Goal: Task Accomplishment & Management: Use online tool/utility

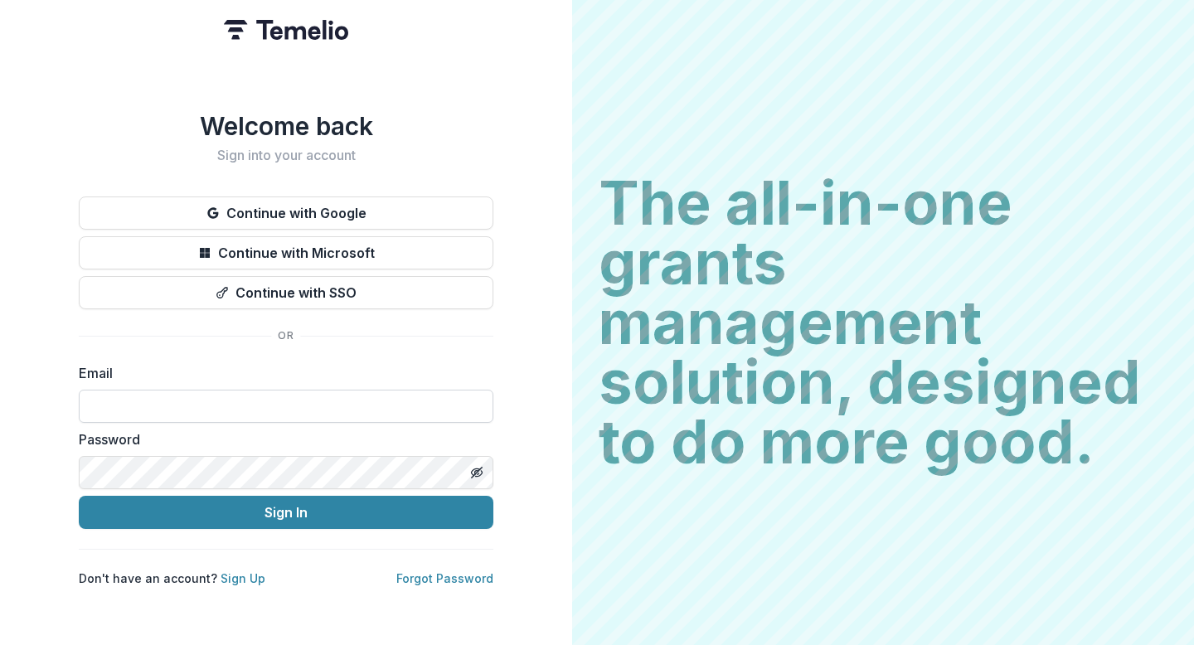
click at [155, 401] on input at bounding box center [286, 406] width 415 height 33
type input "**********"
drag, startPoint x: 293, startPoint y: 512, endPoint x: 691, endPoint y: 484, distance: 399.0
click at [293, 513] on button "Sign In" at bounding box center [286, 512] width 415 height 33
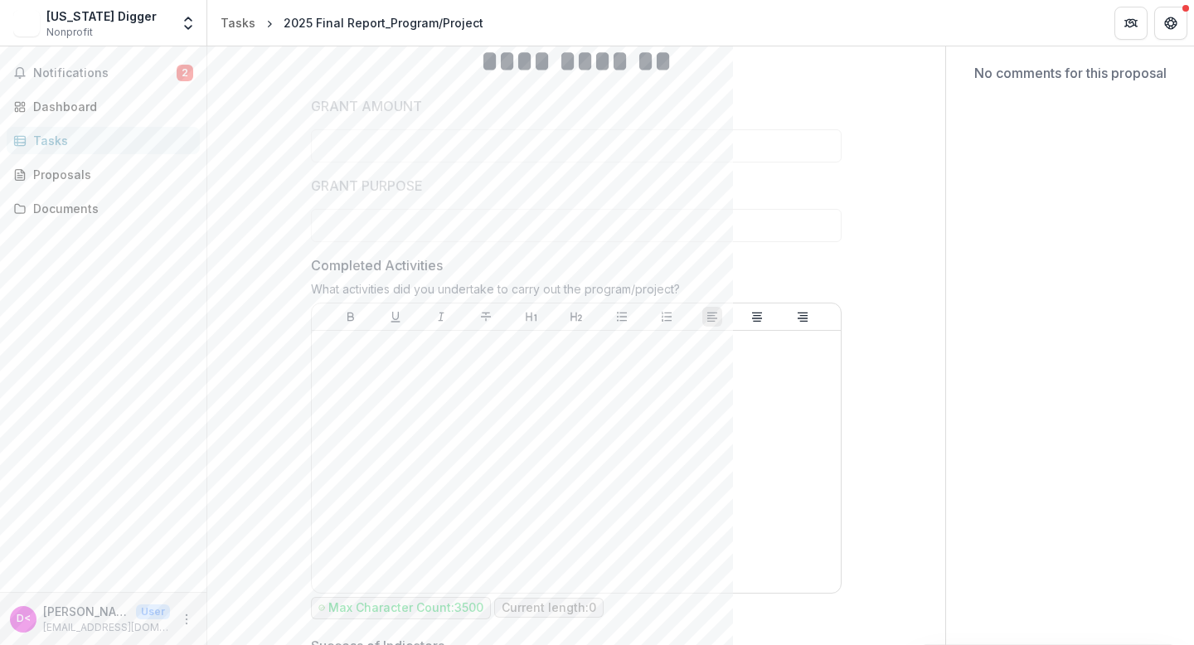
scroll to position [186, 0]
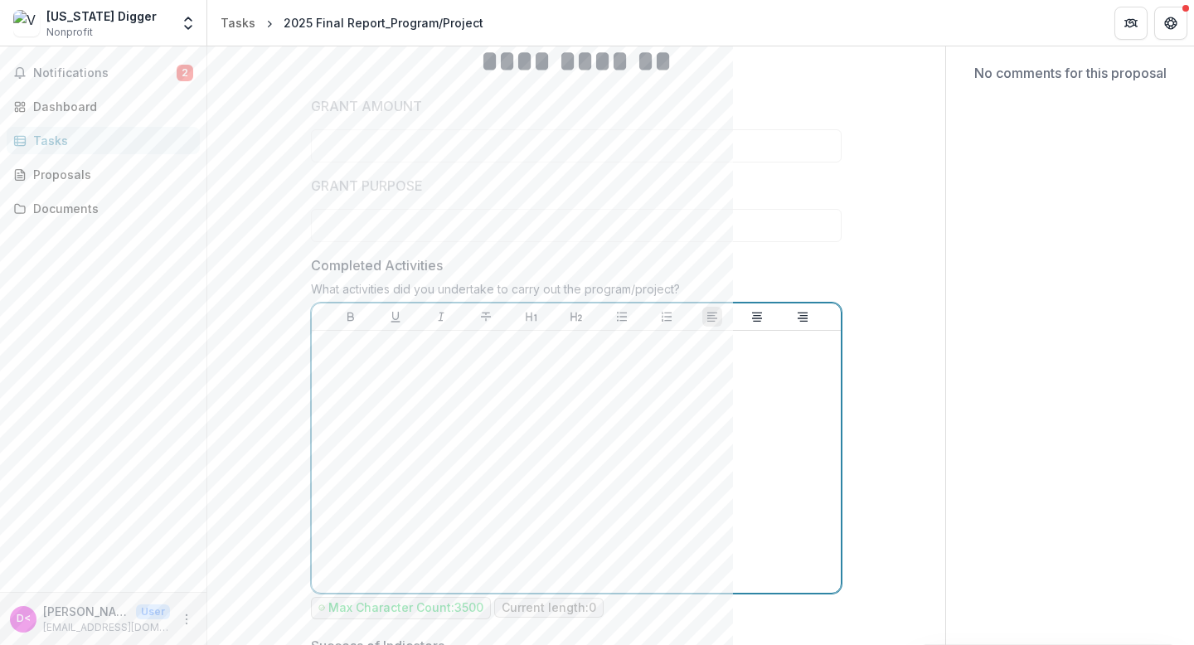
click at [484, 378] on div at bounding box center [576, 462] width 516 height 249
click at [618, 318] on icon "Bullet List" at bounding box center [621, 316] width 13 height 13
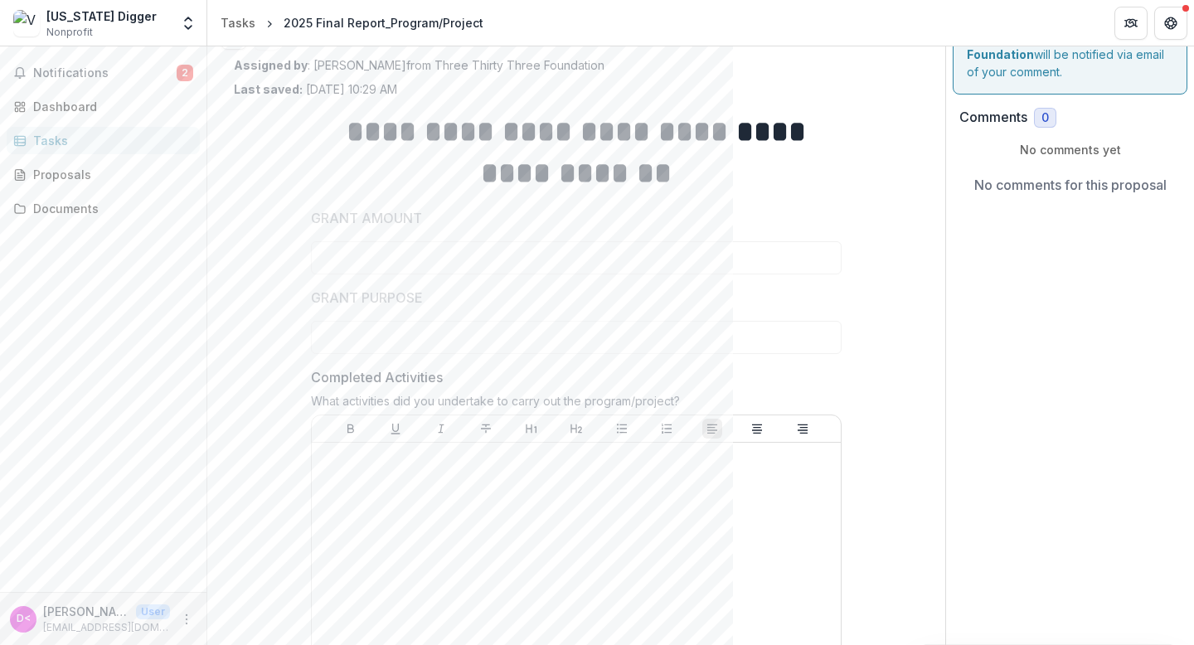
scroll to position [0, 0]
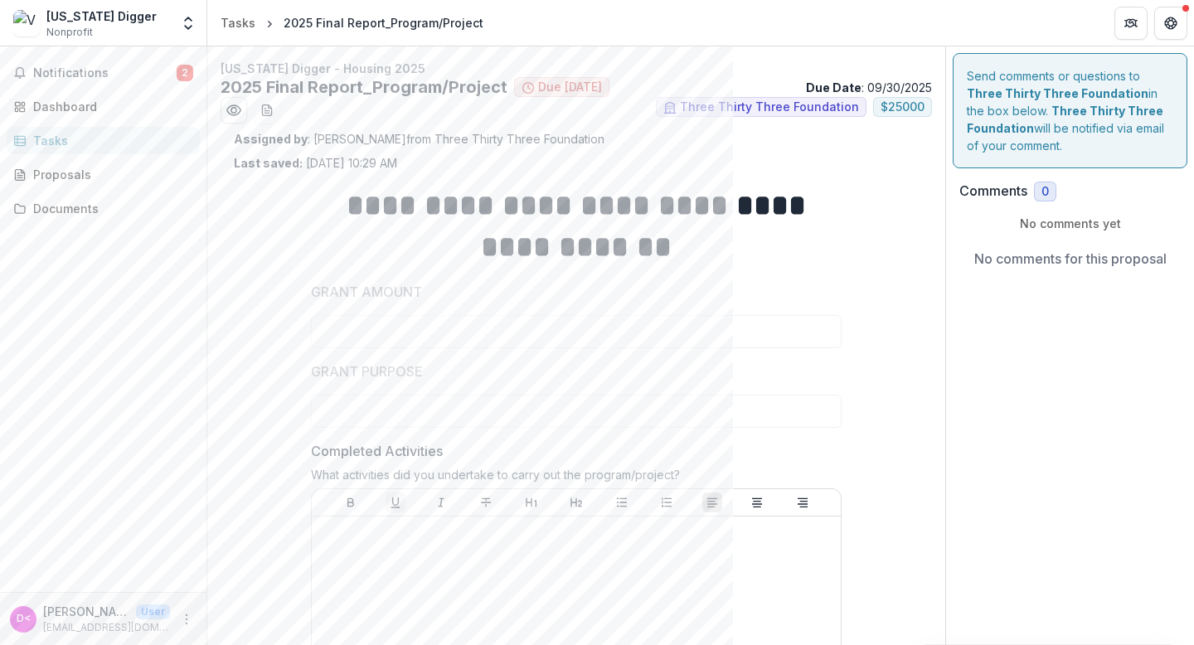
drag, startPoint x: 376, startPoint y: 390, endPoint x: 390, endPoint y: 506, distance: 116.9
click at [376, 392] on div at bounding box center [576, 391] width 531 height 7
click at [390, 509] on button "Underline" at bounding box center [396, 503] width 20 height 20
click at [390, 548] on div "To enrich screen reader interactions, please activate Accessibility in Grammarl…" at bounding box center [576, 647] width 516 height 249
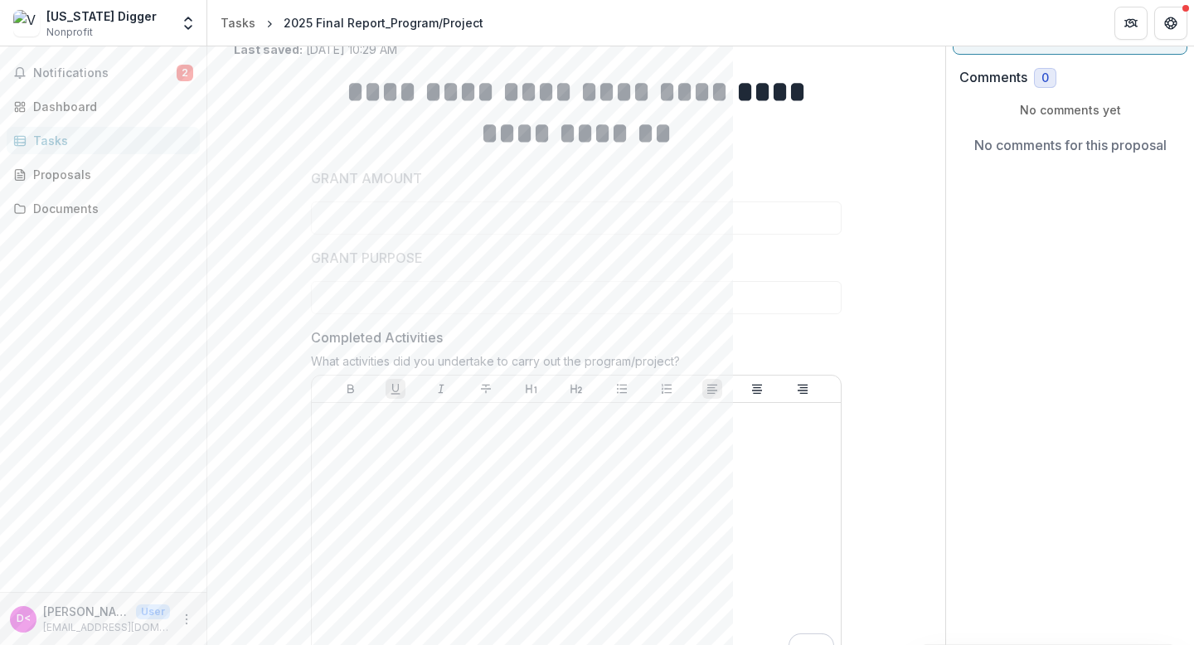
scroll to position [185, 0]
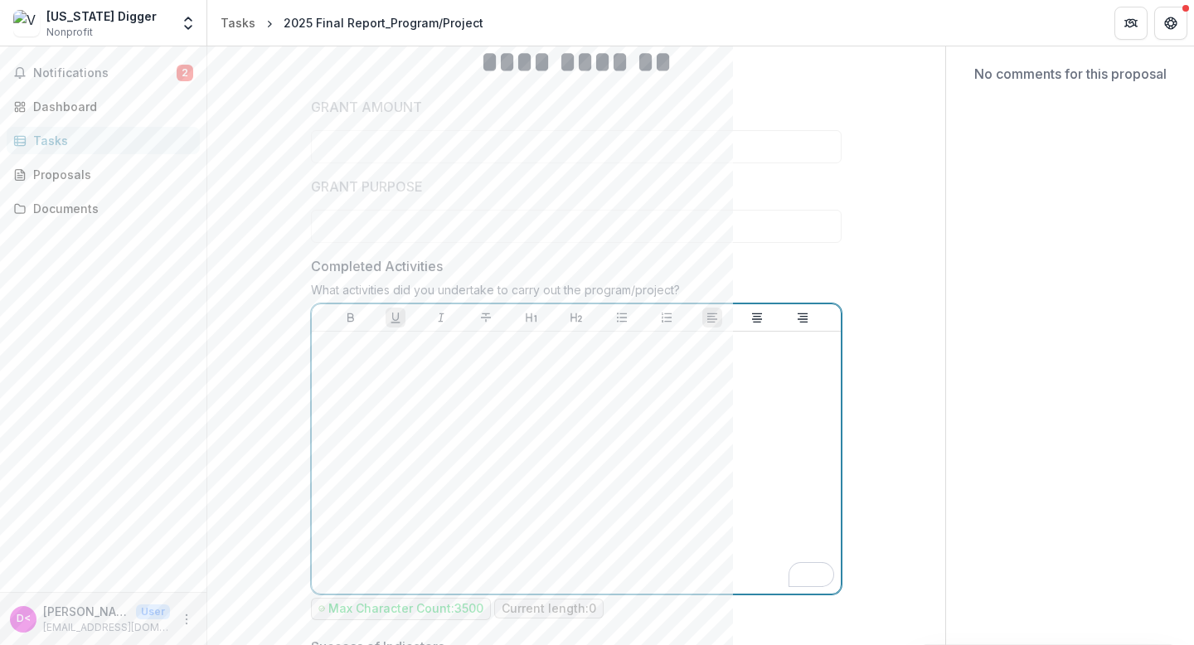
click at [364, 362] on div "To enrich screen reader interactions, please activate Accessibility in Grammarl…" at bounding box center [576, 462] width 516 height 249
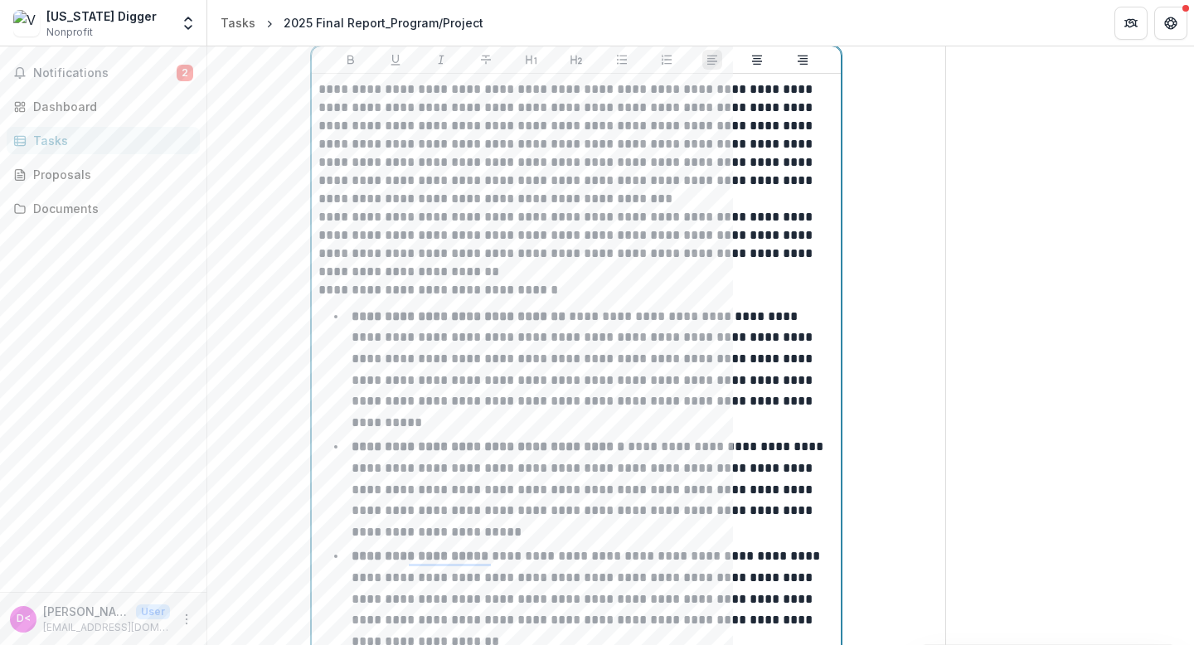
scroll to position [401, 0]
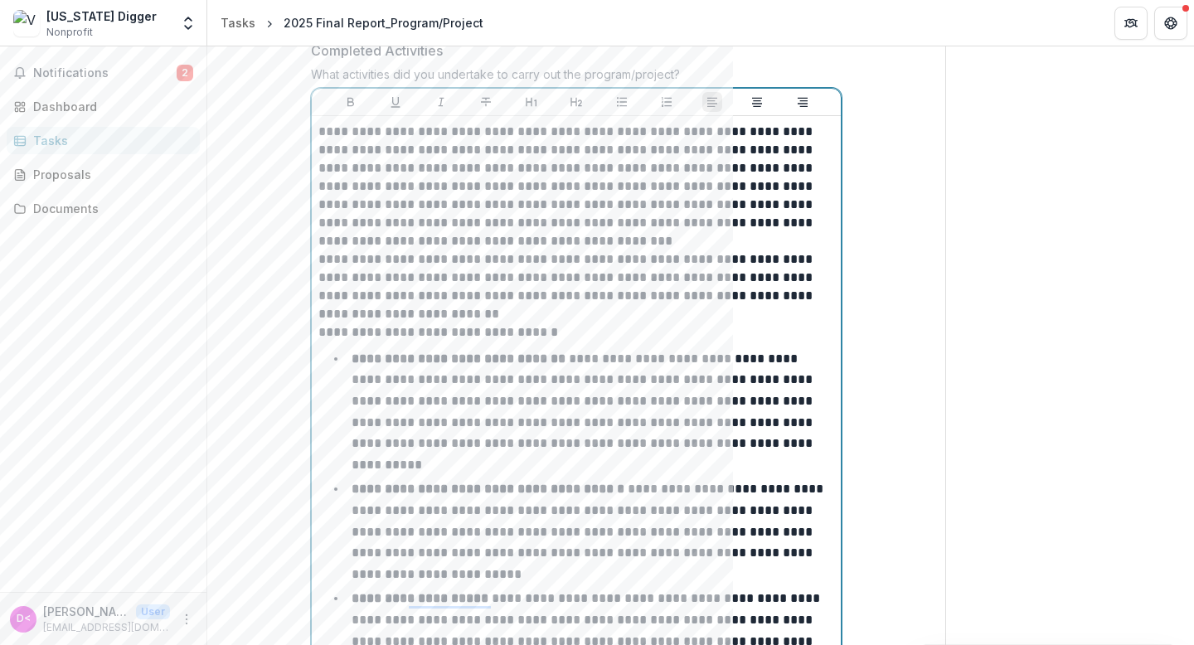
click at [545, 235] on p "**********" at bounding box center [576, 187] width 516 height 128
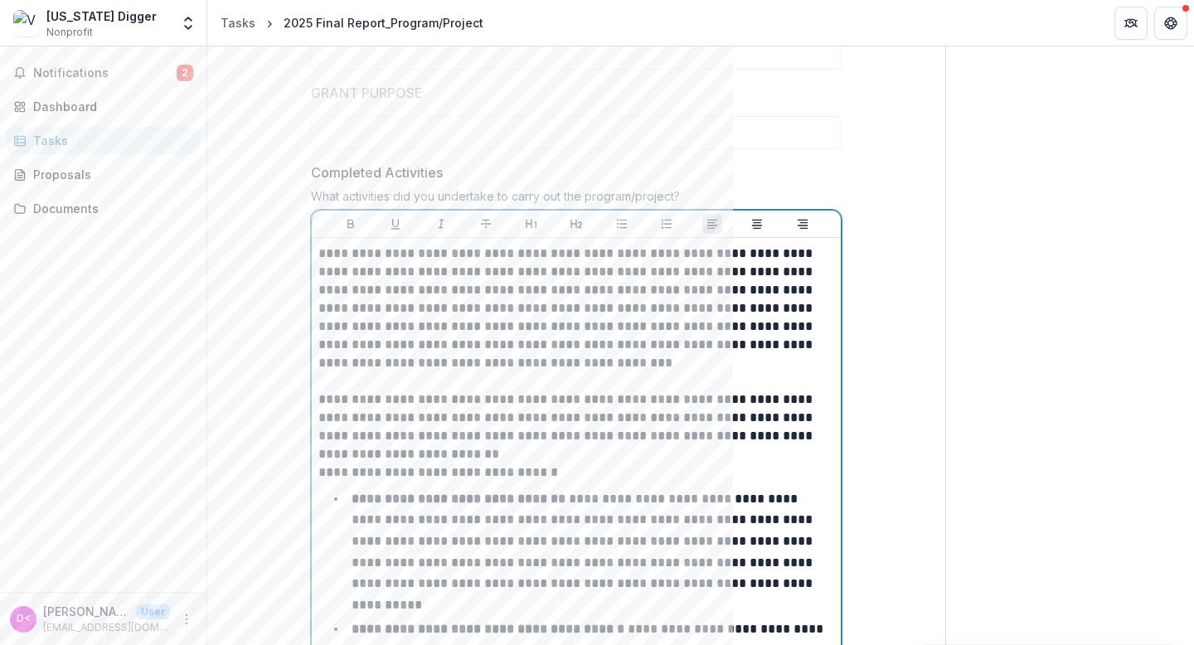
scroll to position [261, 0]
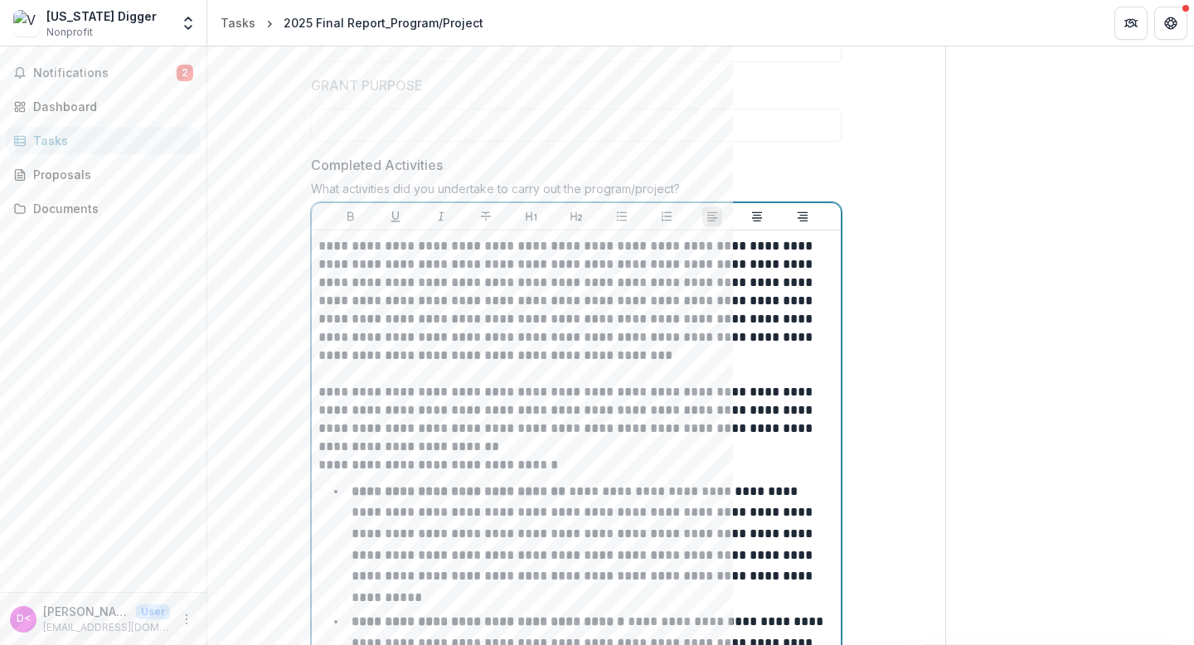
click at [493, 448] on p "**********" at bounding box center [576, 419] width 516 height 73
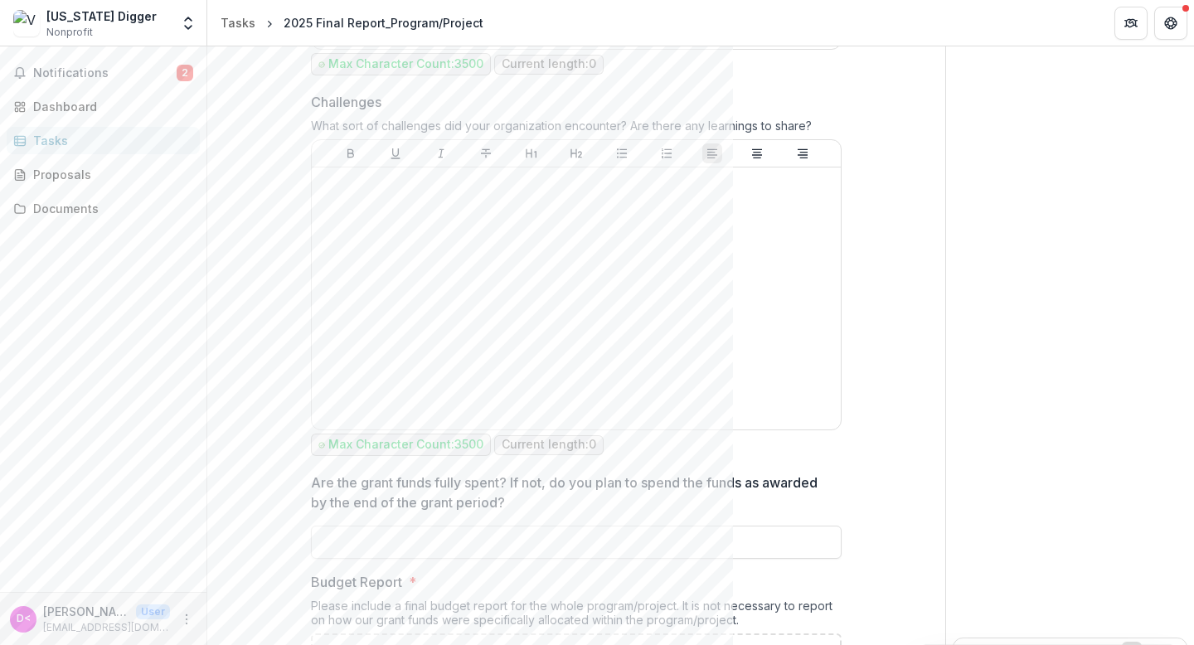
scroll to position [2052, 0]
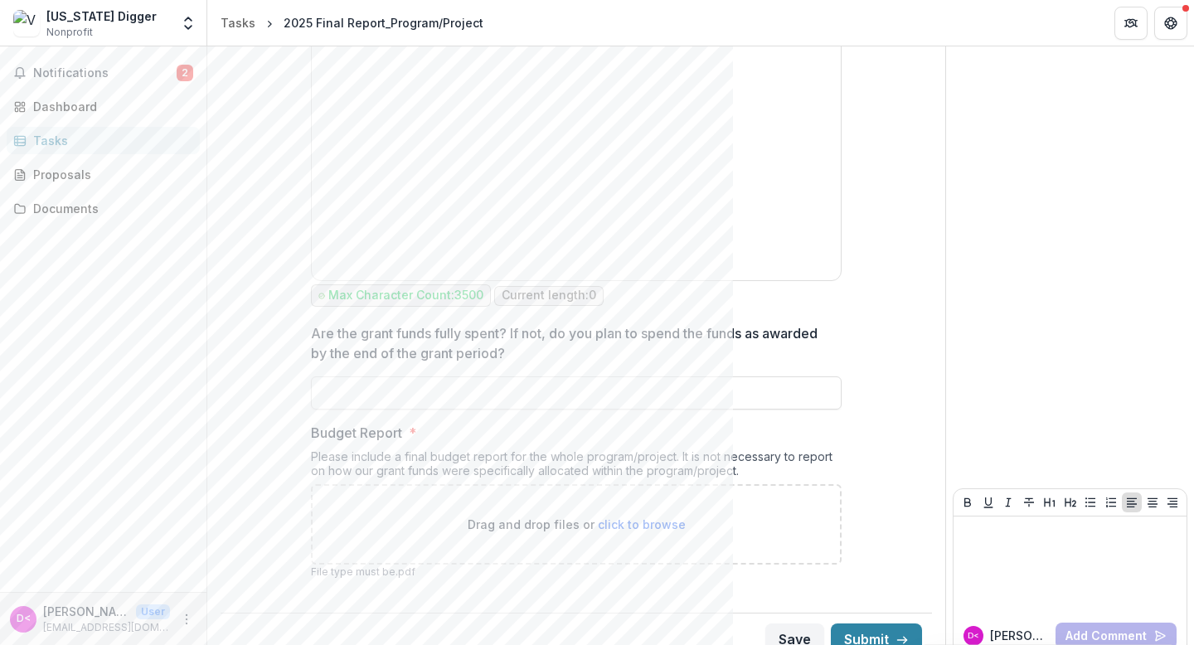
click at [639, 517] on span "click to browse" at bounding box center [642, 524] width 88 height 14
type input "**********"
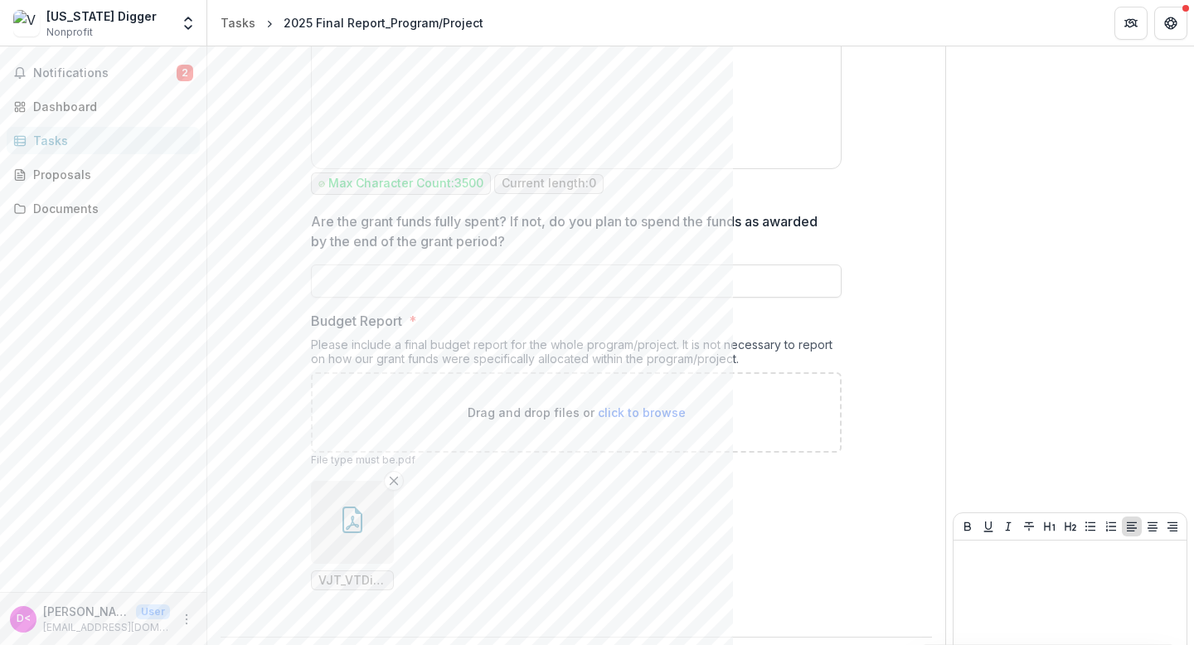
scroll to position [2188, 0]
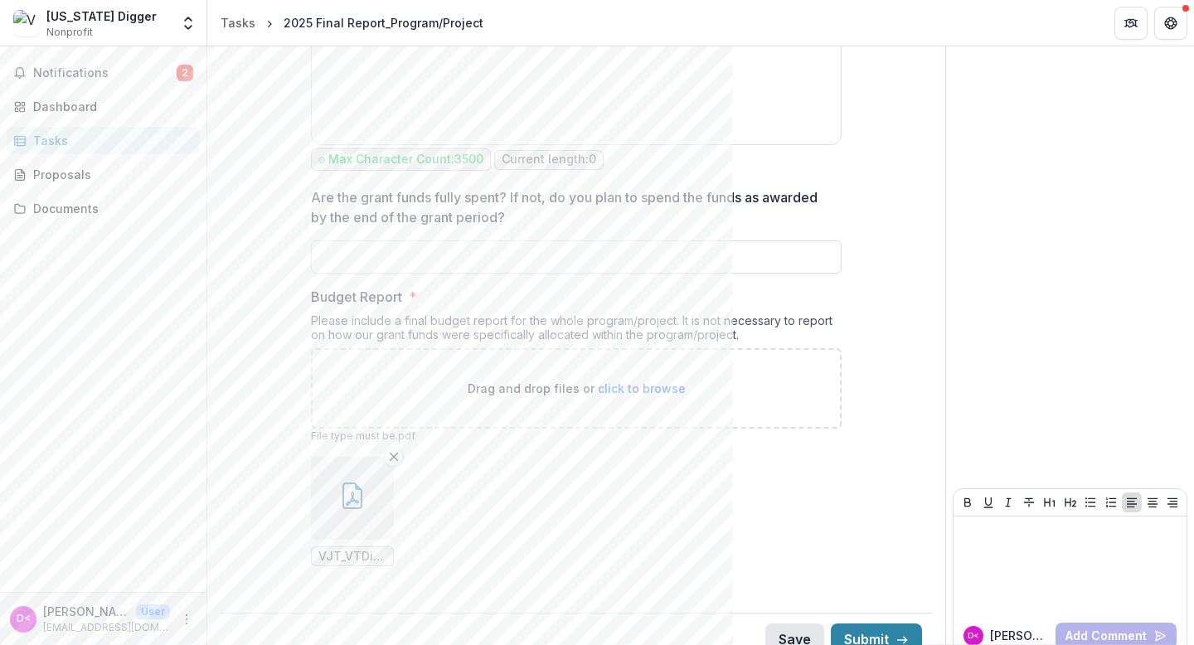
click at [780, 624] on button "Save" at bounding box center [794, 640] width 59 height 33
